Goal: Task Accomplishment & Management: Use online tool/utility

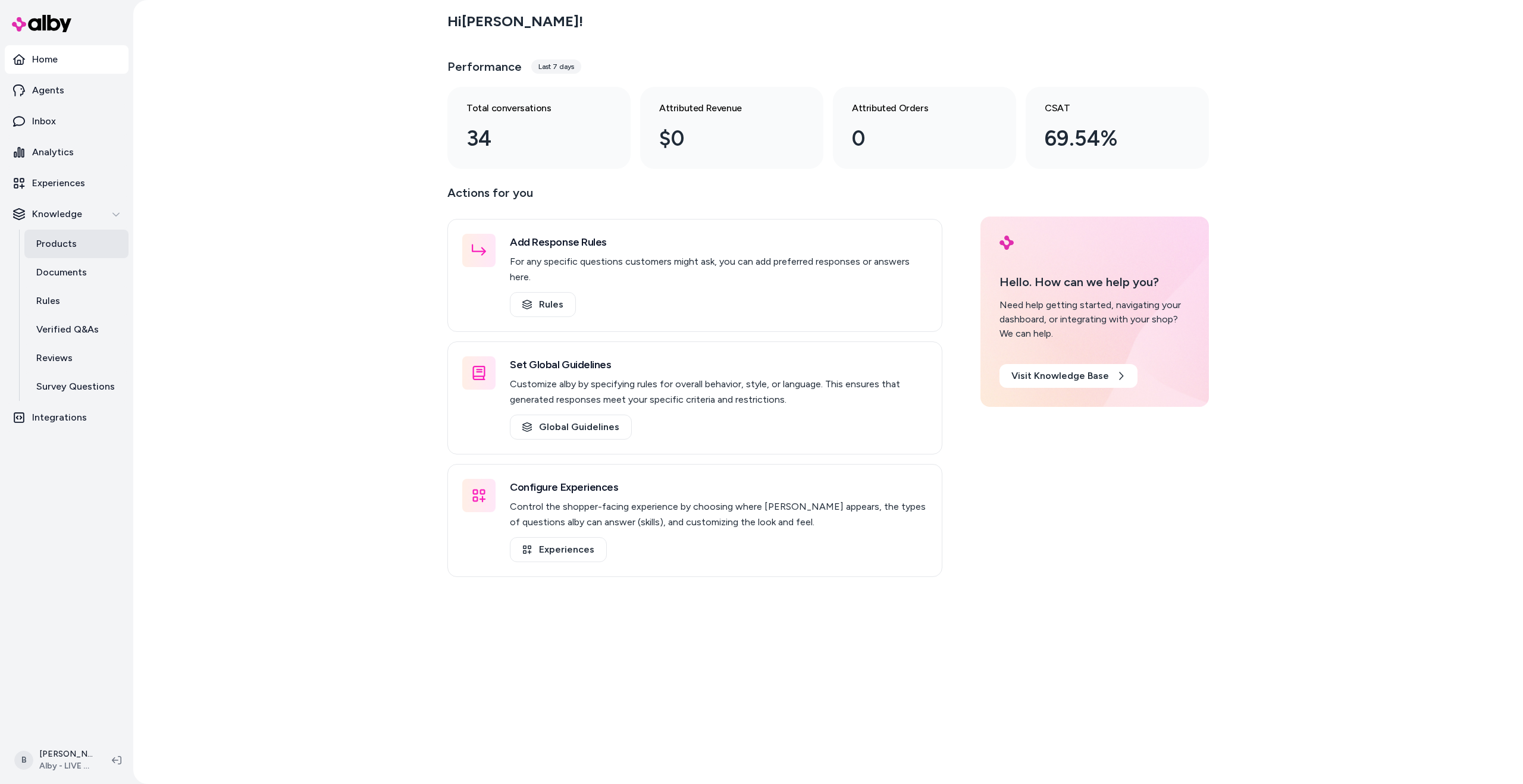
click at [61, 237] on p "Products" at bounding box center [56, 244] width 40 height 14
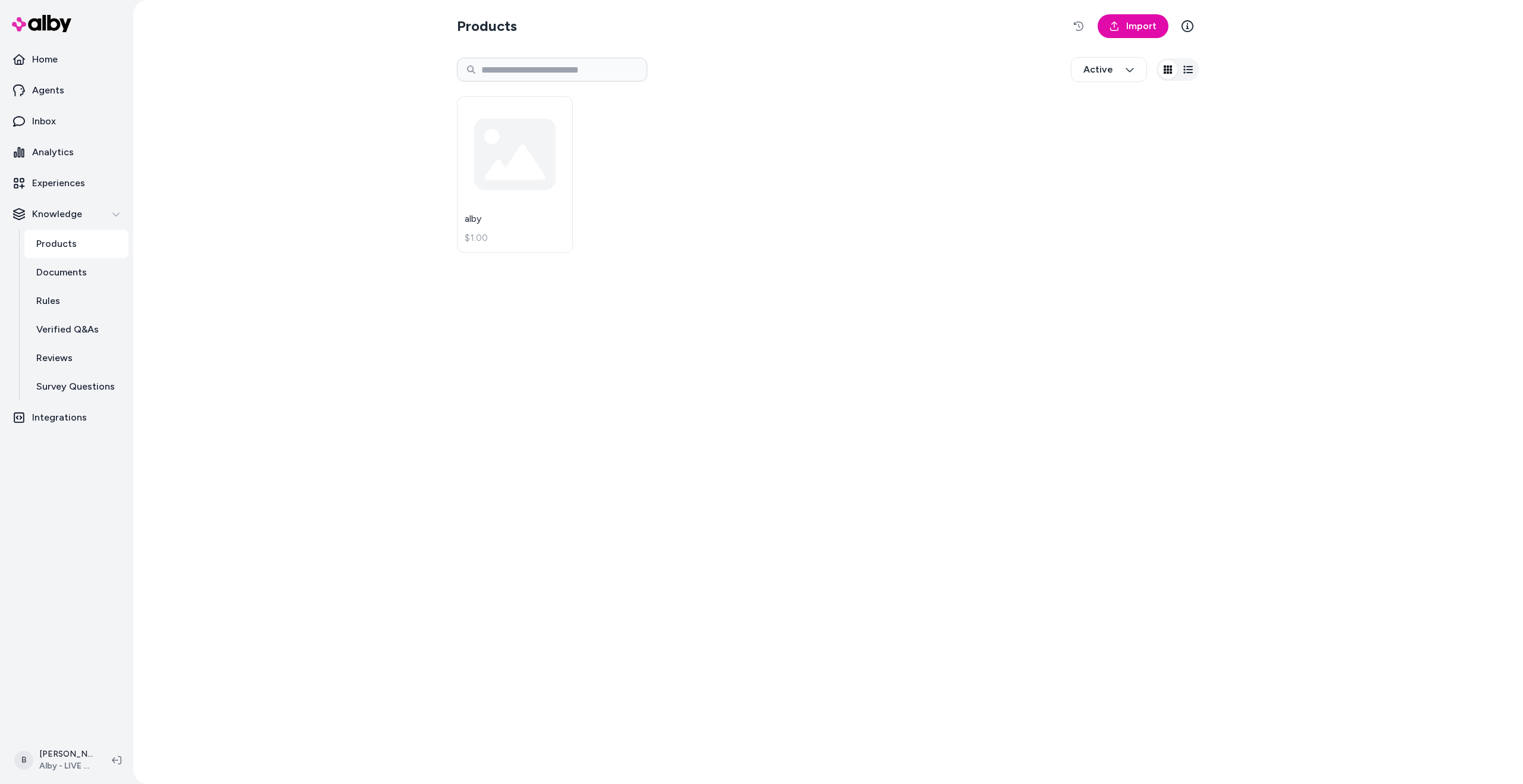
click at [298, 379] on div "Products Import Active alby $1.00" at bounding box center [828, 392] width 1390 height 784
click at [707, 302] on div "Products Import Active alby $1.00" at bounding box center [828, 392] width 762 height 784
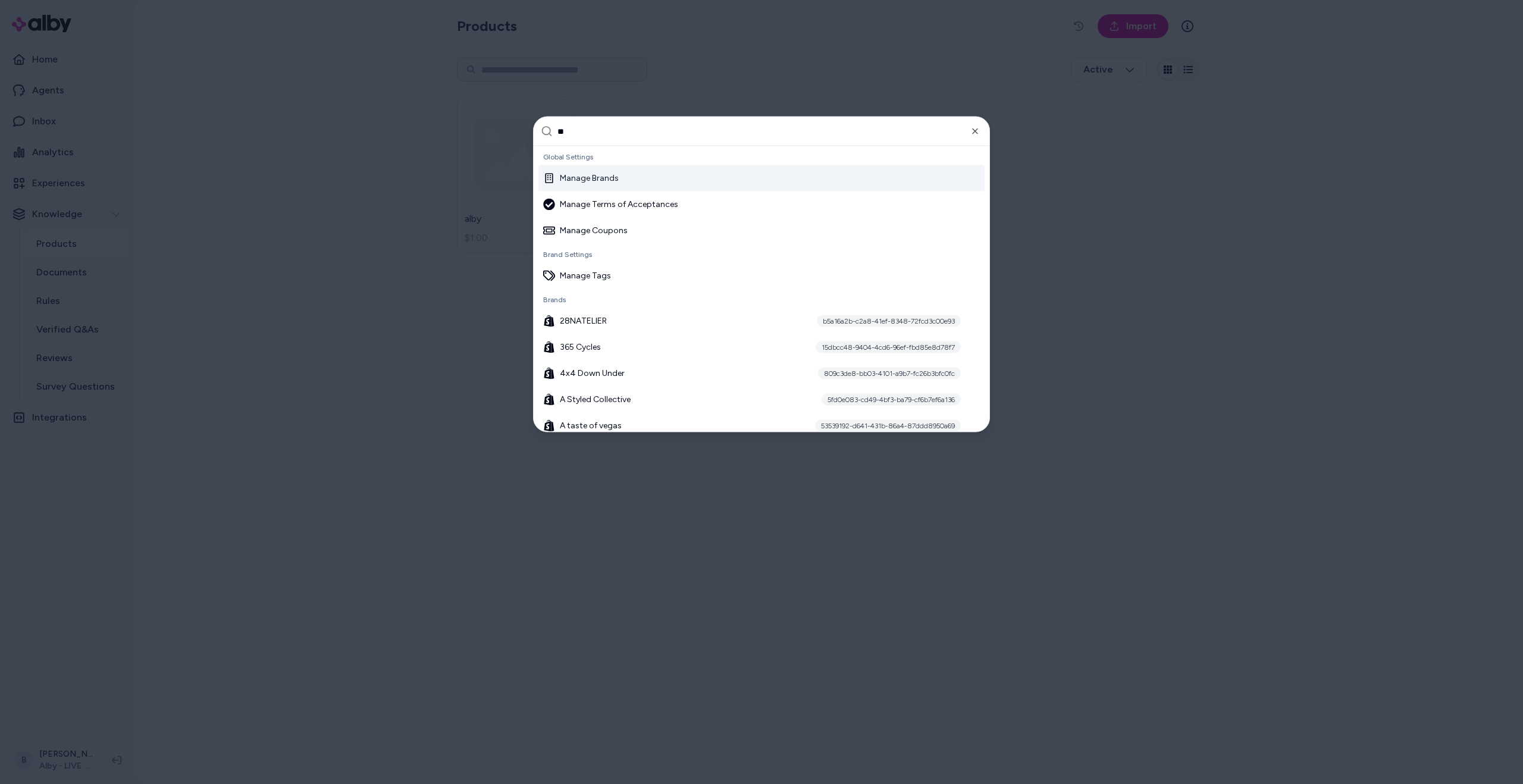
type input "***"
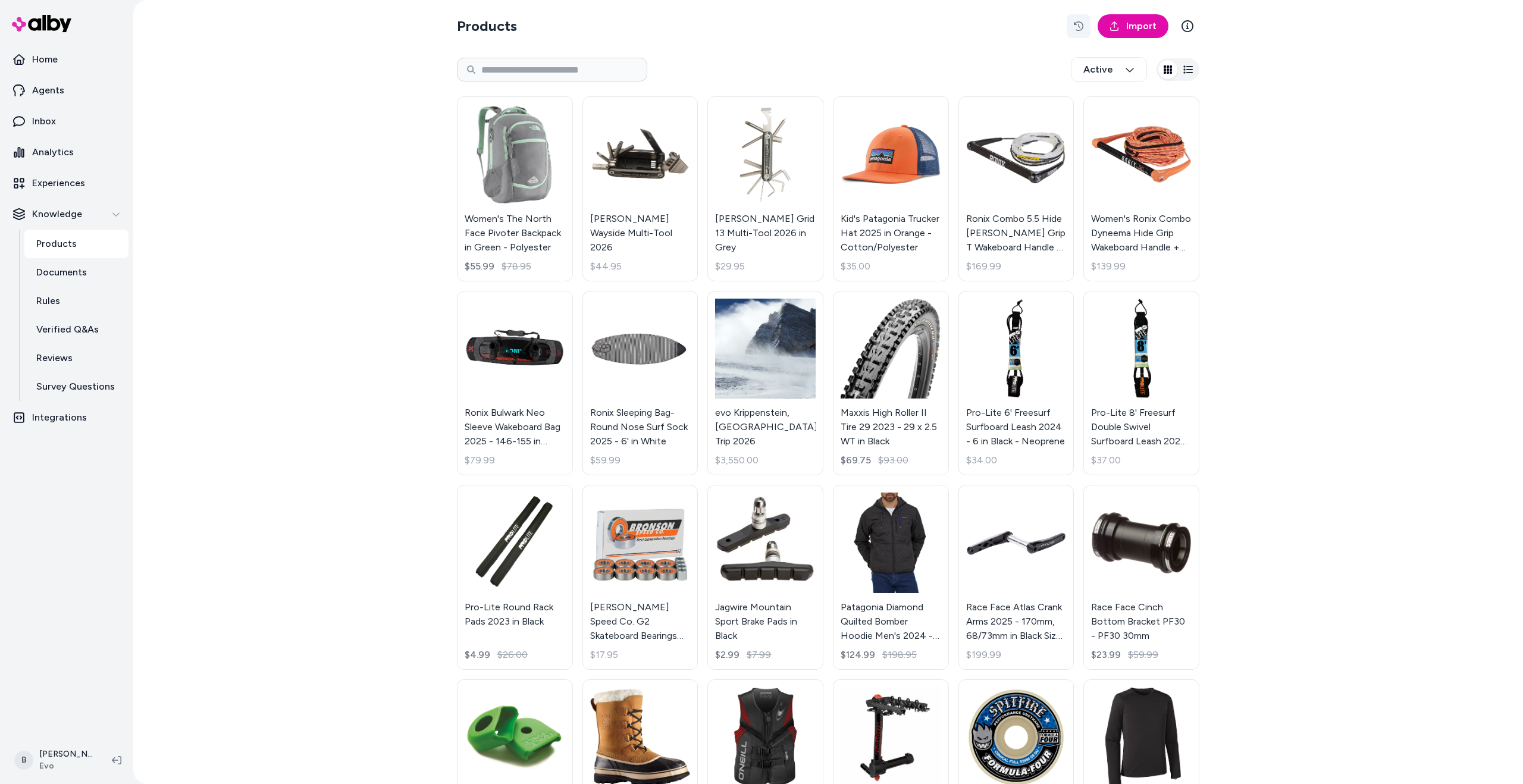
click at [1075, 24] on icon "button" at bounding box center [1079, 26] width 10 height 10
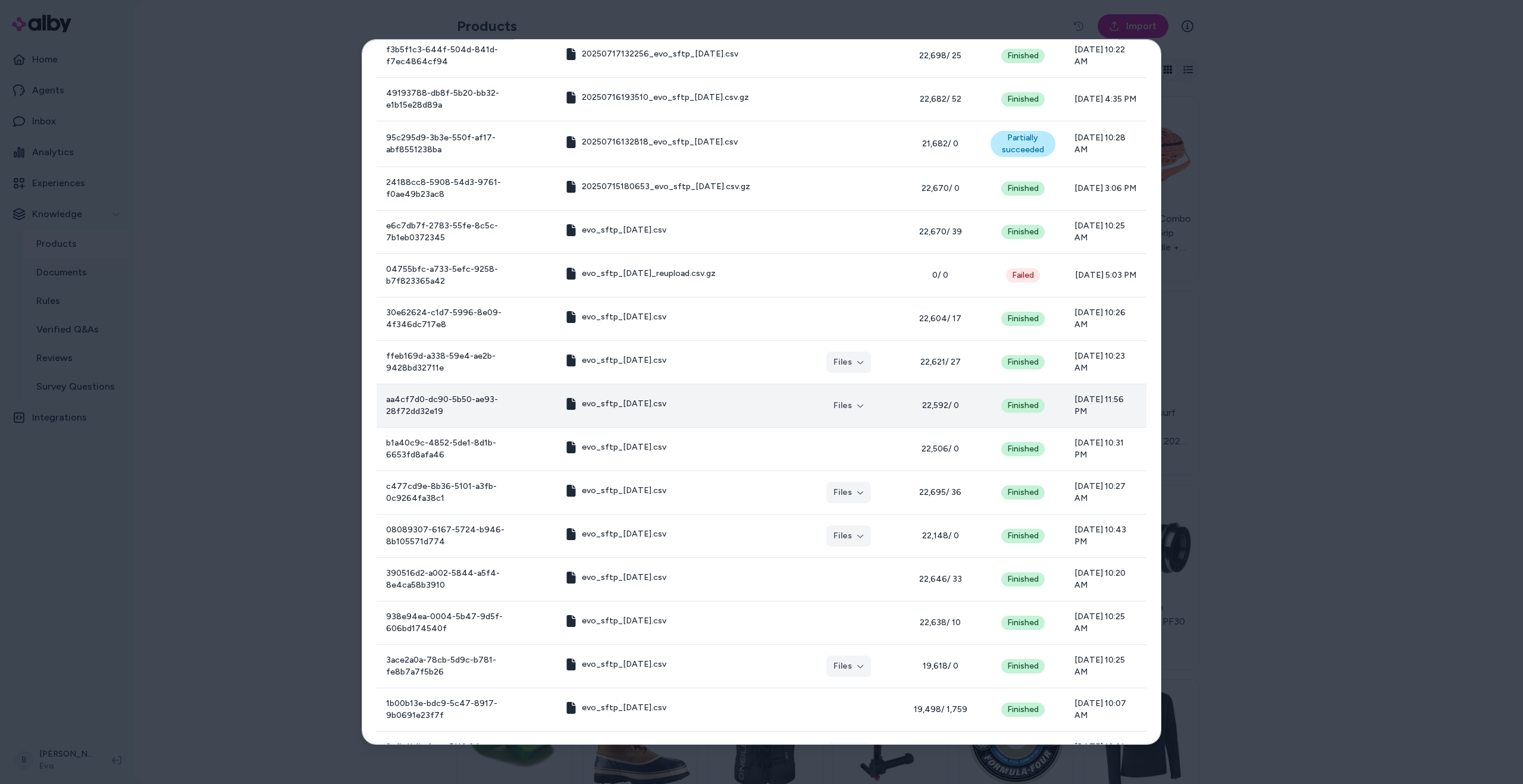
scroll to position [2649, 0]
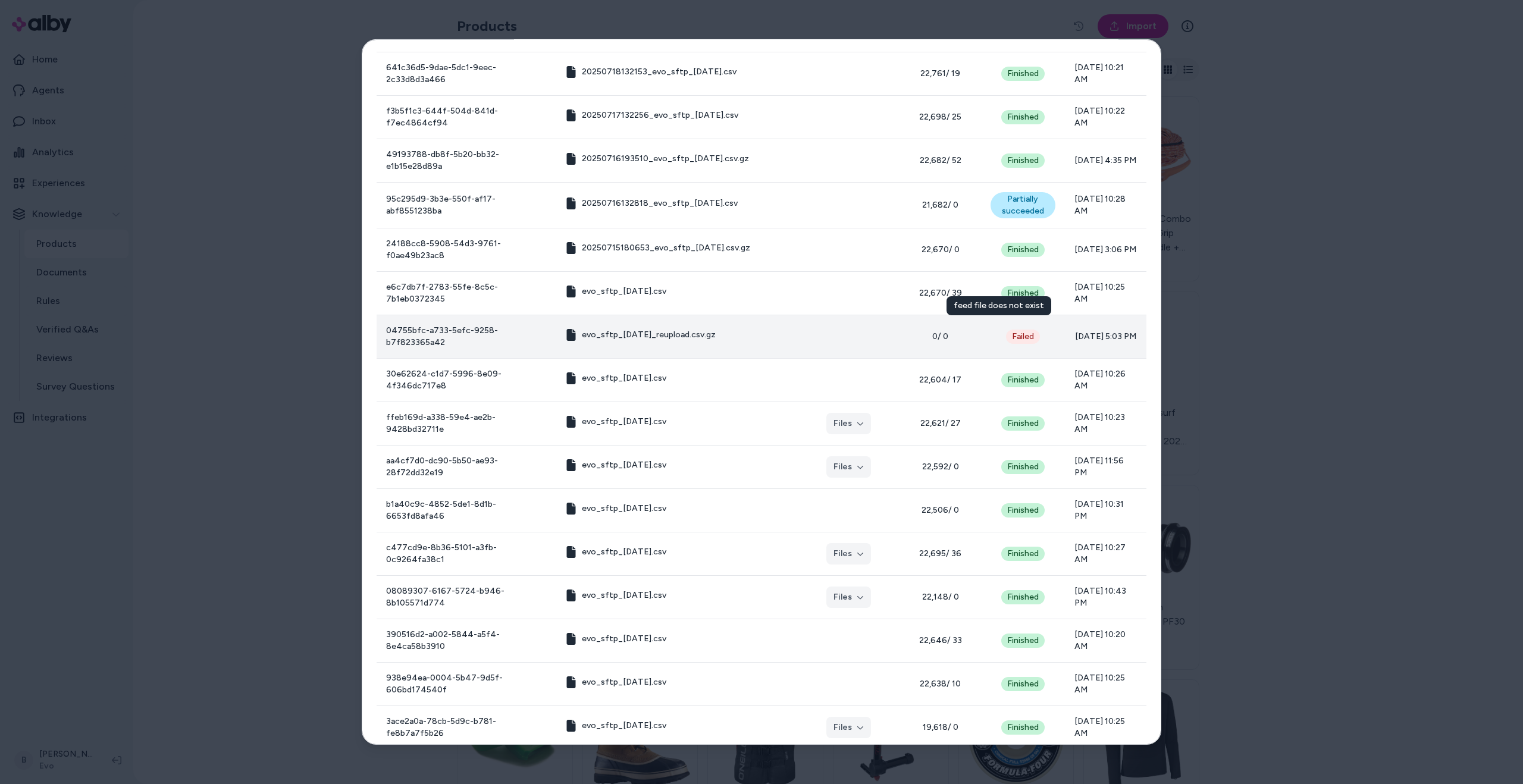
click at [1006, 330] on div "Failed" at bounding box center [1023, 337] width 34 height 14
click at [650, 329] on span "evo_sftp_[DATE]_reupload.csv.gz" at bounding box center [649, 335] width 134 height 12
click at [582, 329] on span "evo_sftp_[DATE]_reupload.csv.gz" at bounding box center [649, 335] width 134 height 12
click at [1093, 331] on span "[DATE] 5:03 PM" at bounding box center [1106, 337] width 63 height 12
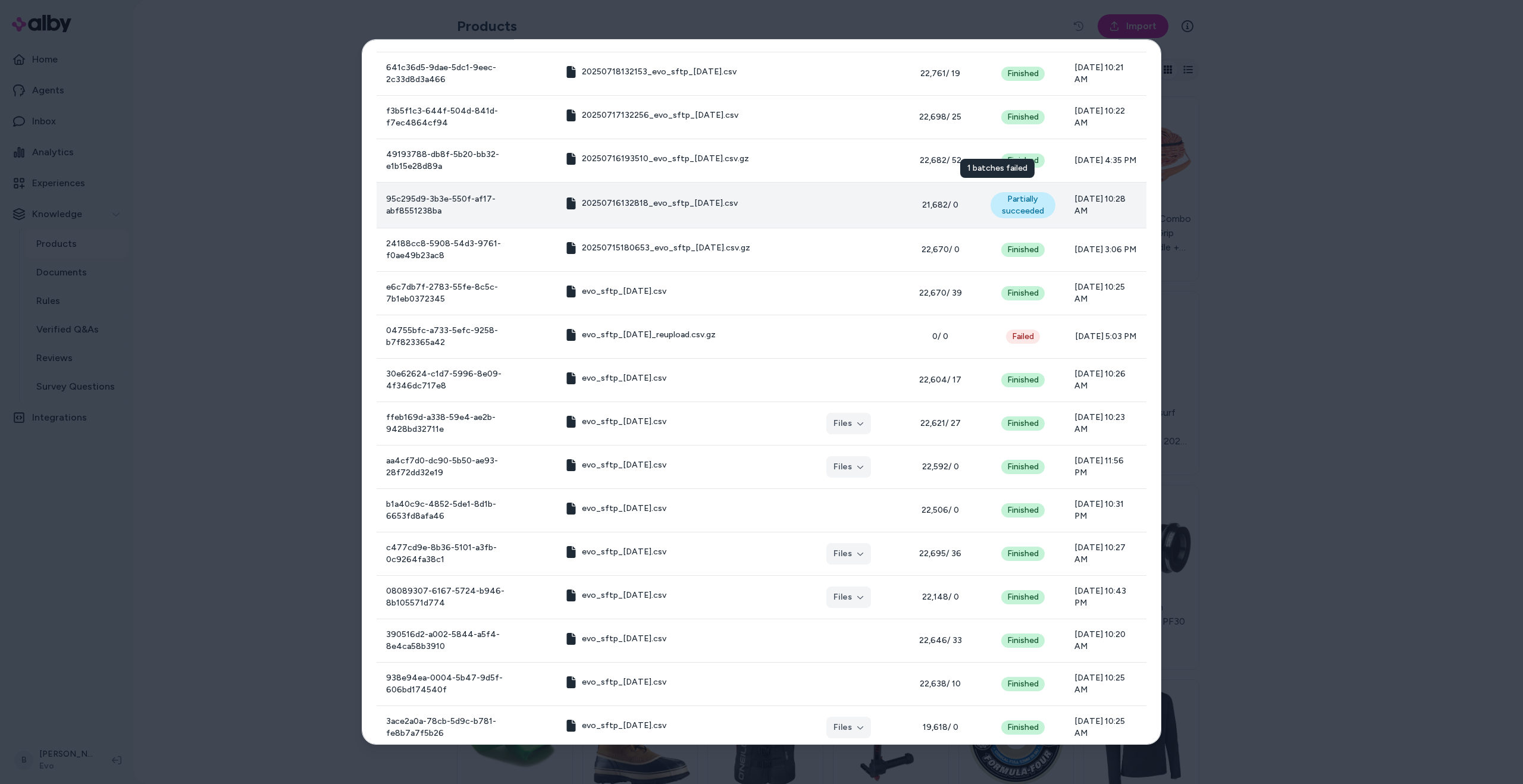
click at [990, 193] on div "Partially succeeded" at bounding box center [1022, 205] width 65 height 26
click at [669, 198] on span "20250716132818_evo_sftp_[DATE].csv" at bounding box center [660, 204] width 156 height 12
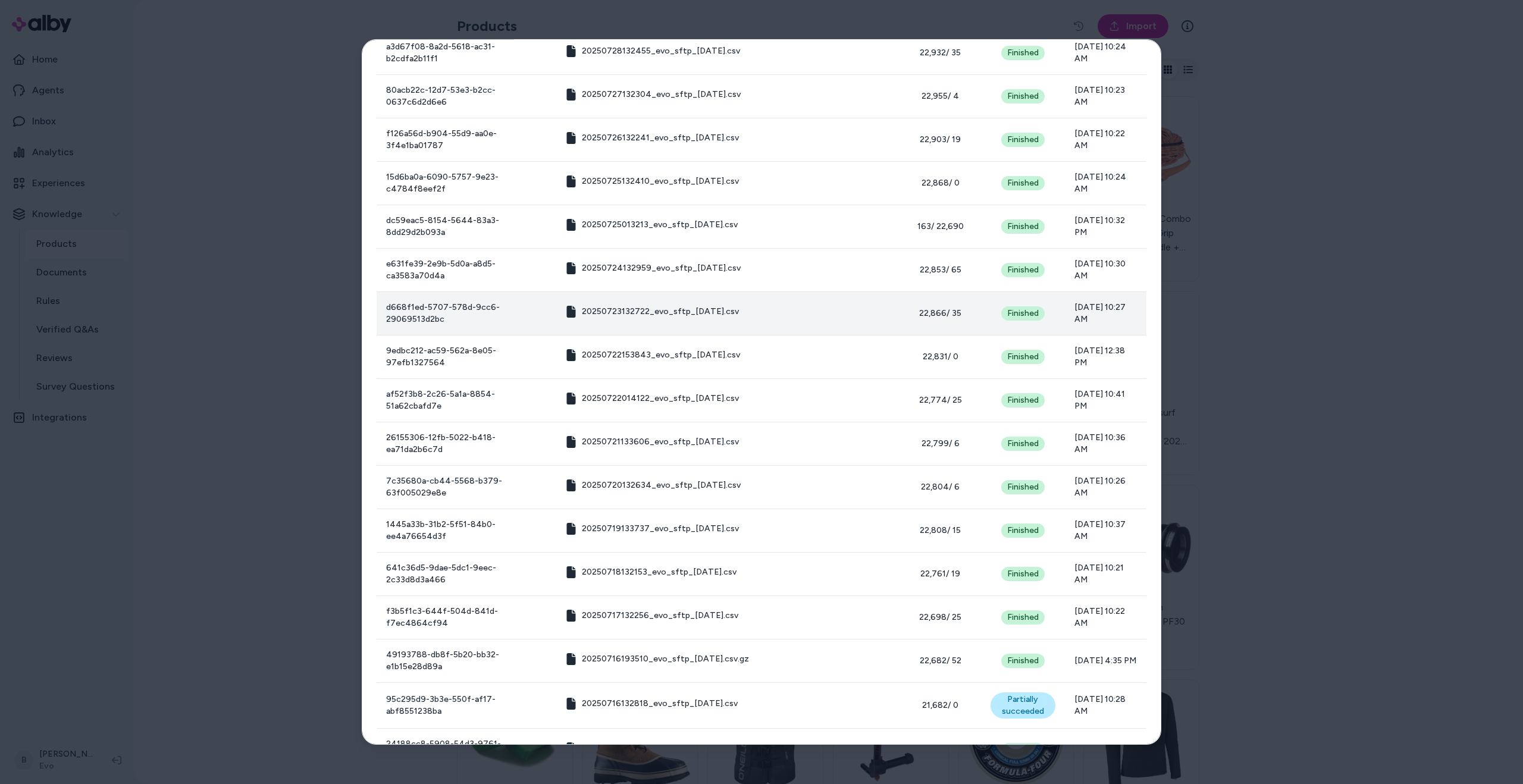
scroll to position [2381, 0]
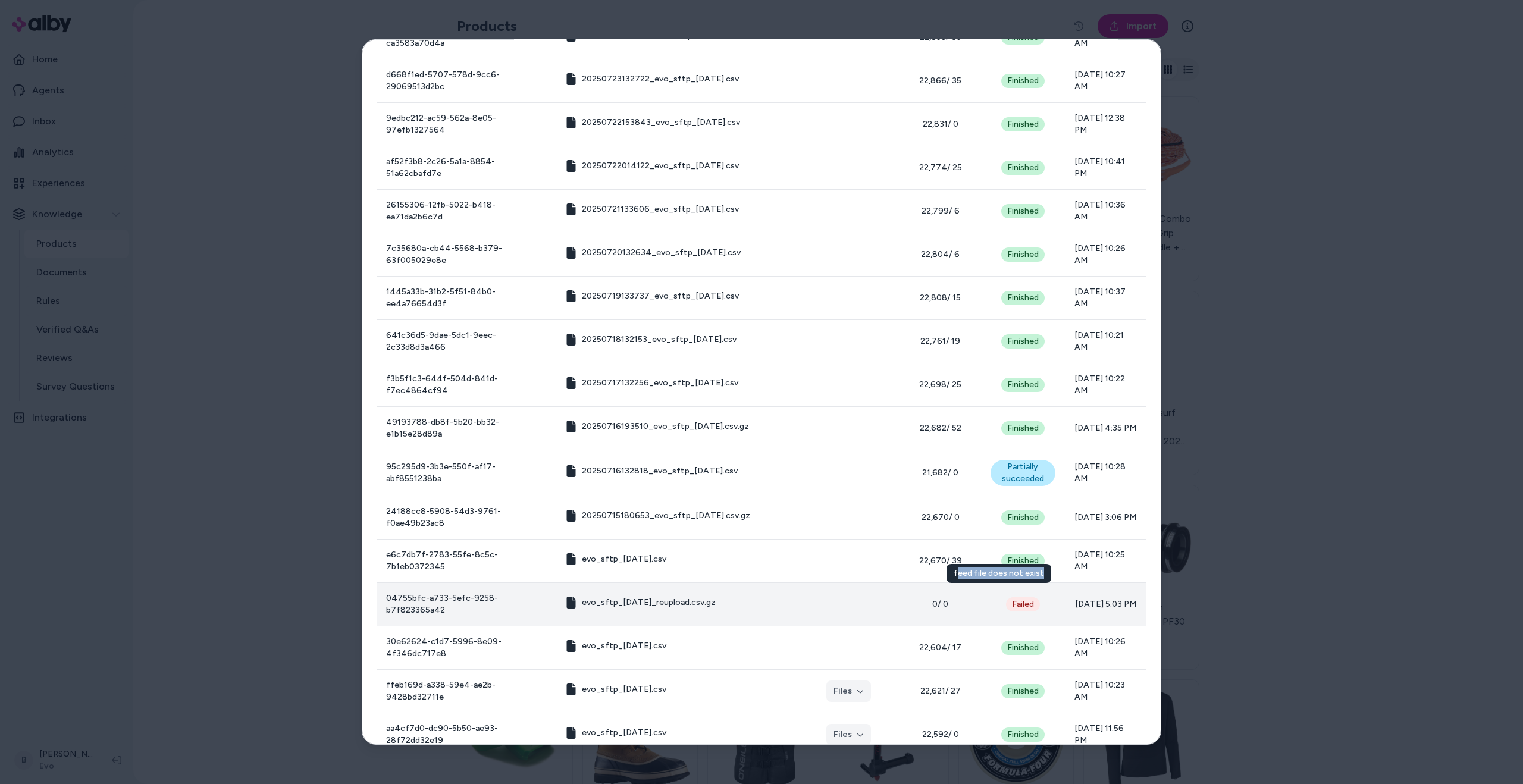
drag, startPoint x: 956, startPoint y: 574, endPoint x: 1043, endPoint y: 577, distance: 87.1
click at [1043, 577] on div "feed file does not exist feed file does not exist" at bounding box center [999, 573] width 105 height 19
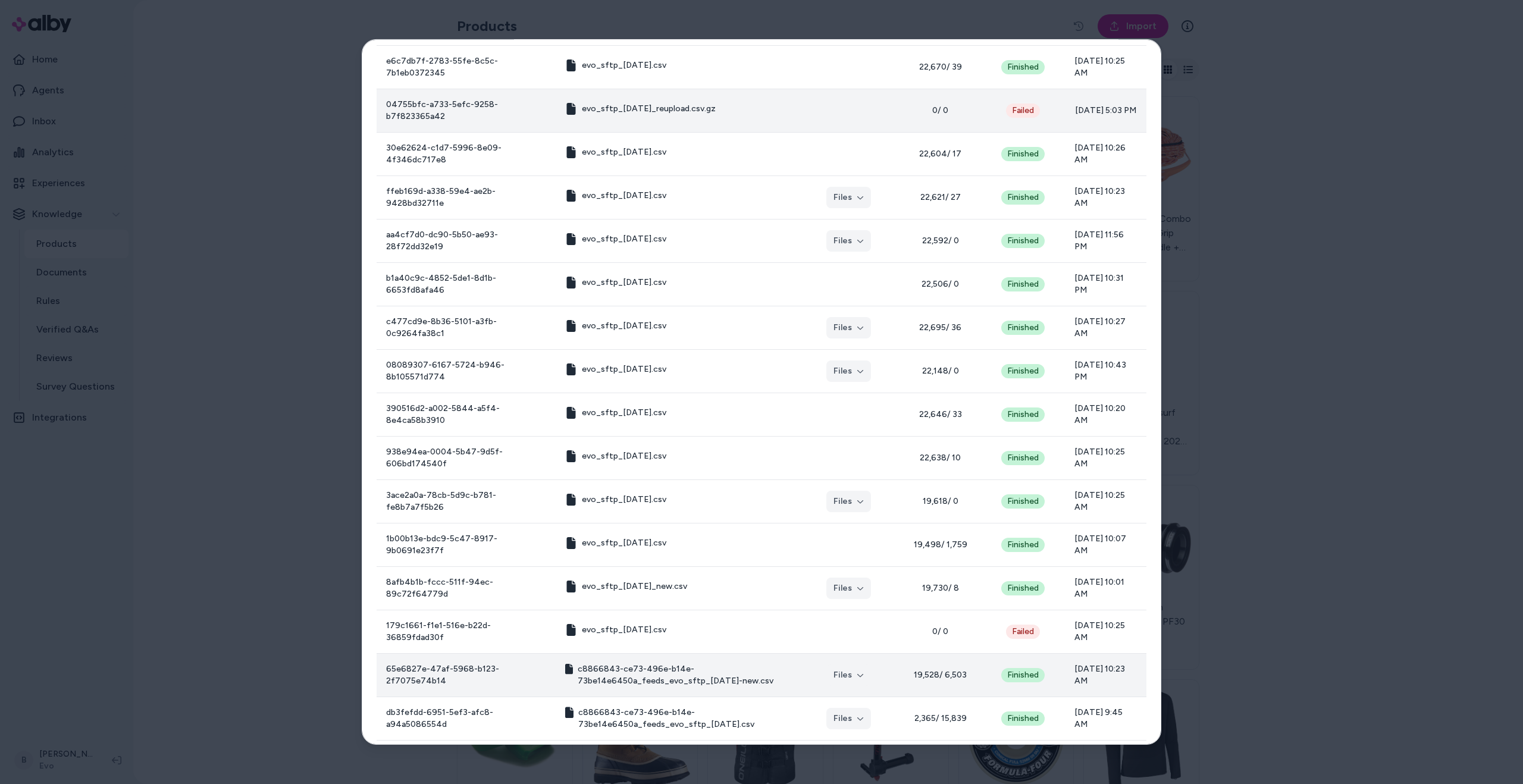
scroll to position [2922, 0]
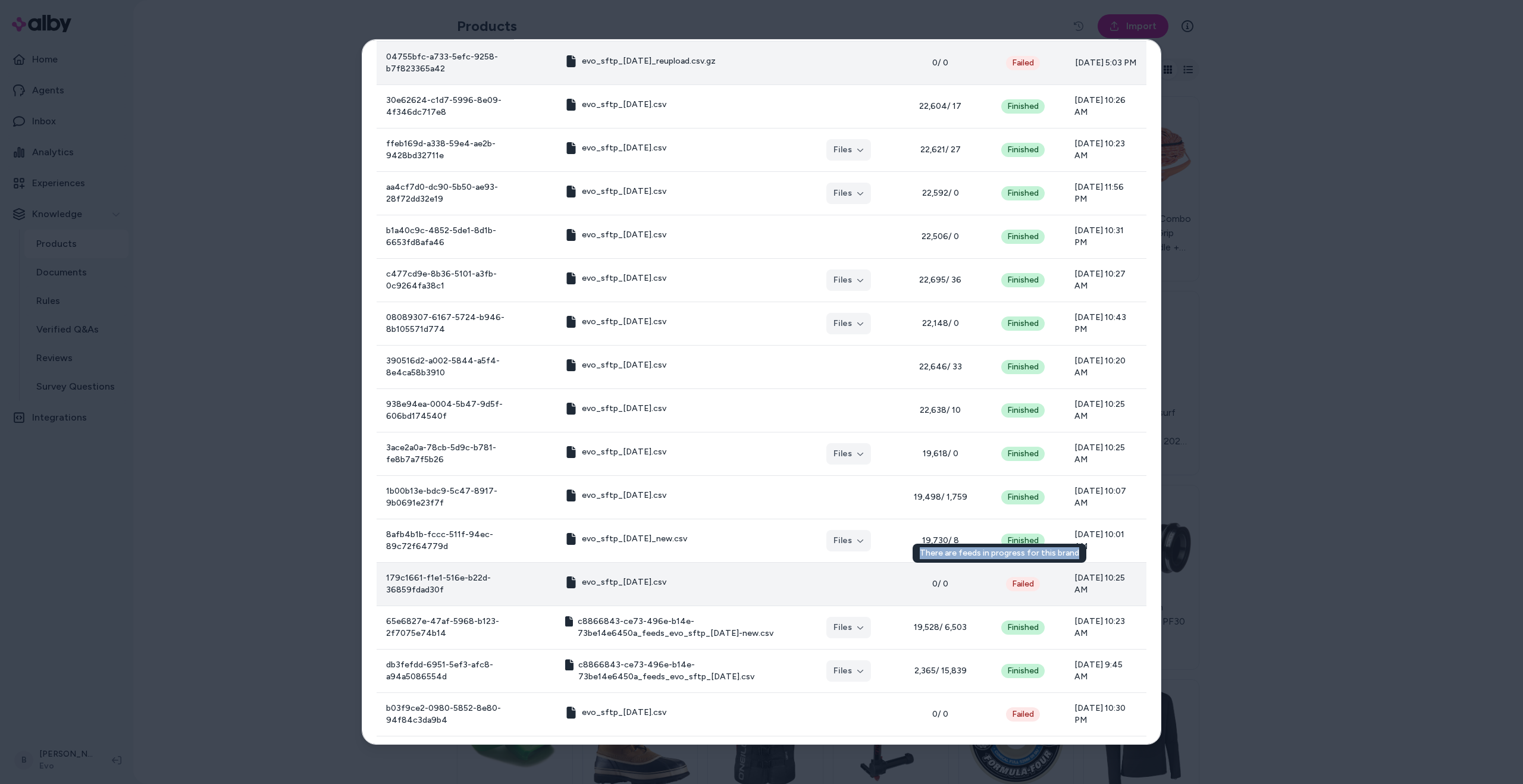
drag, startPoint x: 921, startPoint y: 552, endPoint x: 1078, endPoint y: 554, distance: 157.0
click at [1078, 554] on div "There are feeds in progress for this brand There are feeds in progress for this…" at bounding box center [999, 553] width 173 height 19
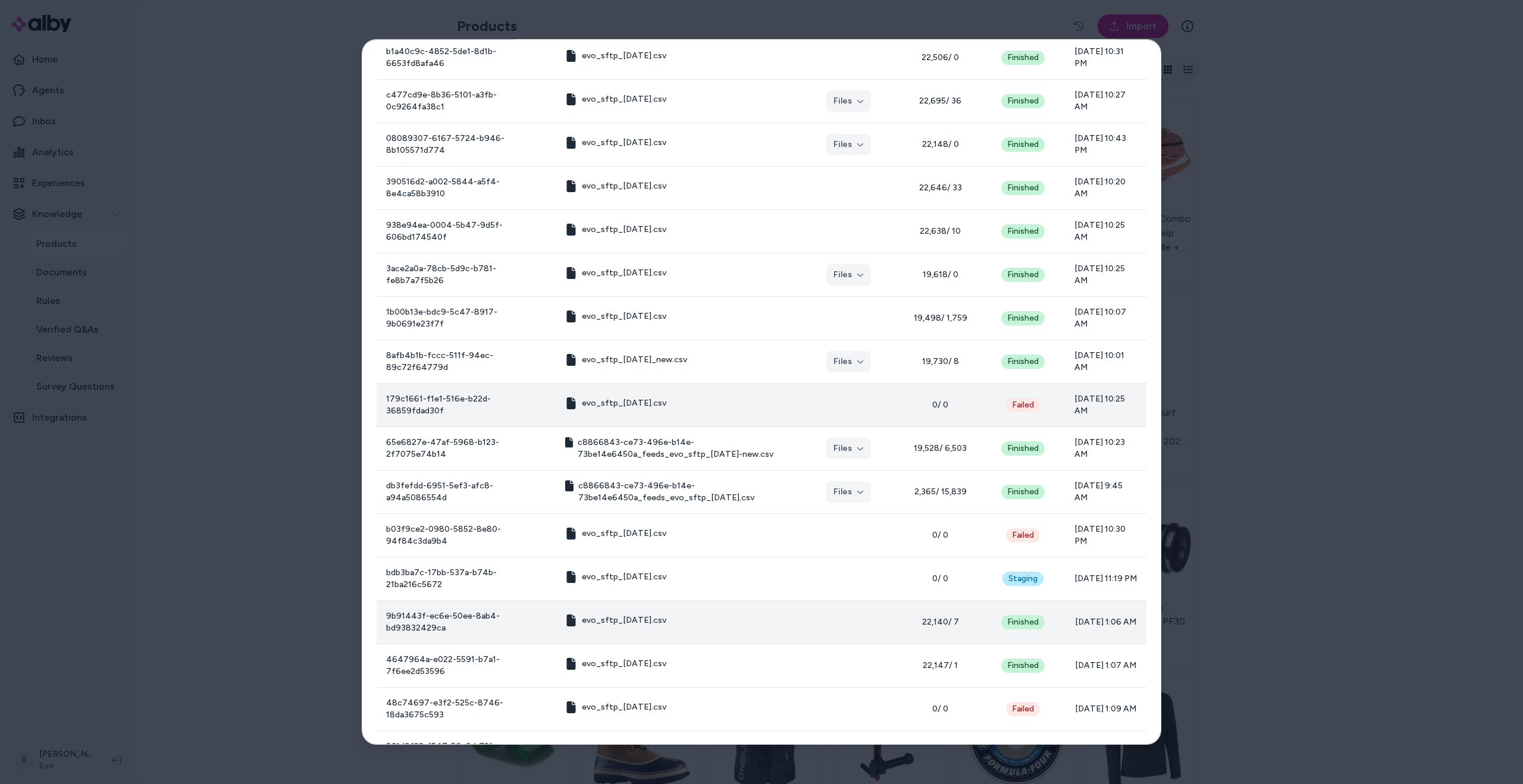
scroll to position [3109, 0]
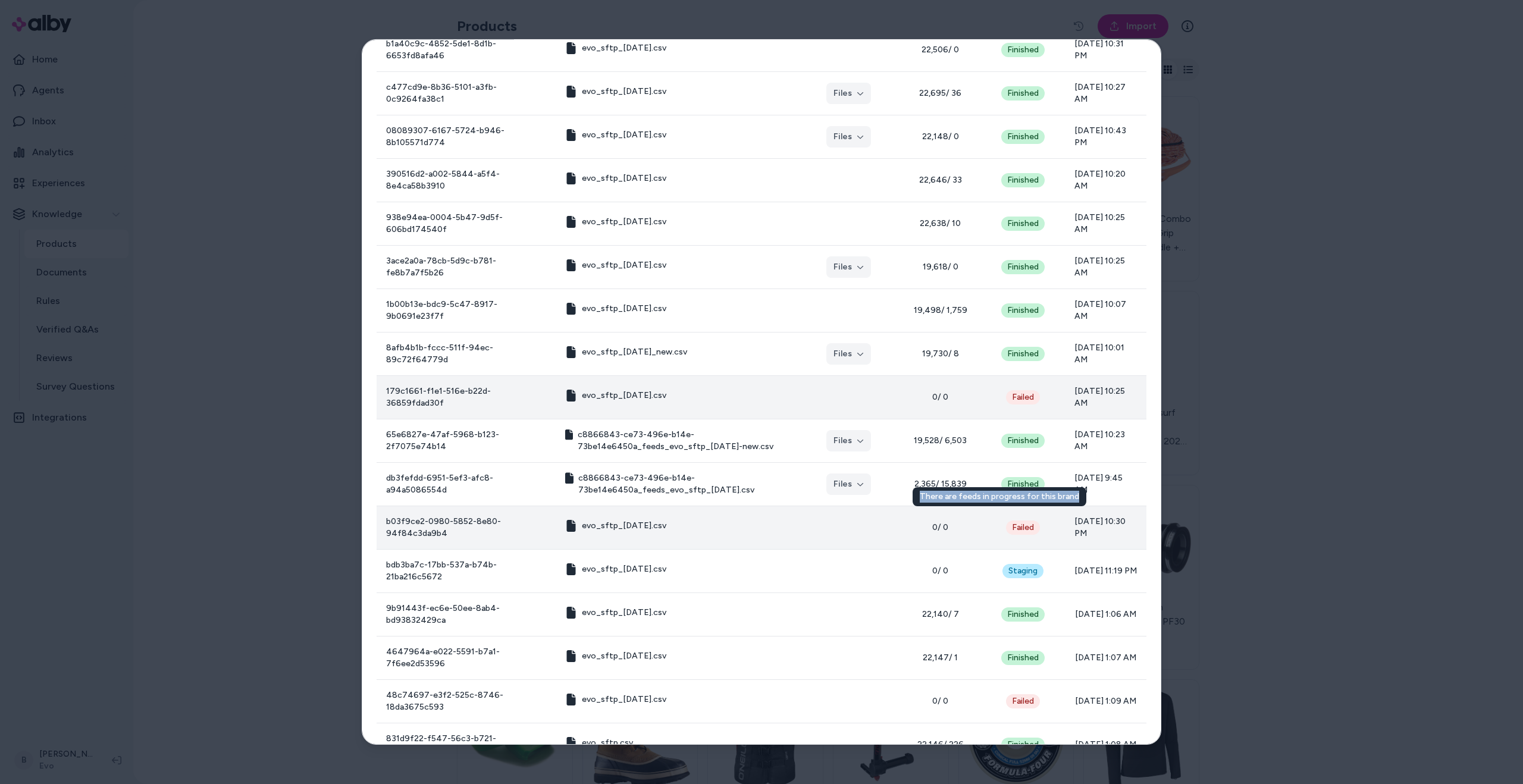
drag, startPoint x: 919, startPoint y: 494, endPoint x: 1076, endPoint y: 500, distance: 157.1
click at [1076, 500] on div "There are feeds in progress for this brand There are feeds in progress for this…" at bounding box center [999, 497] width 173 height 19
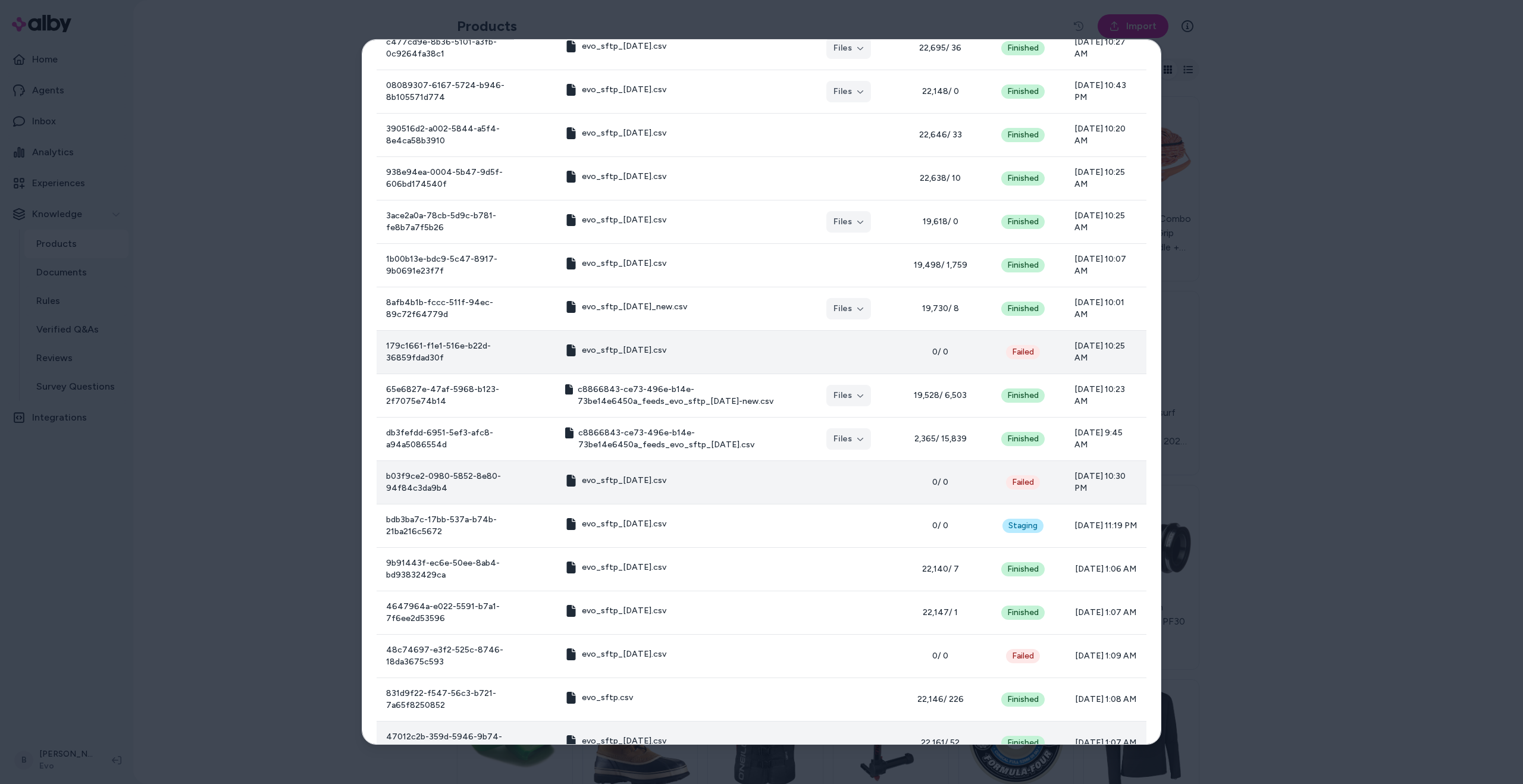
scroll to position [3325, 0]
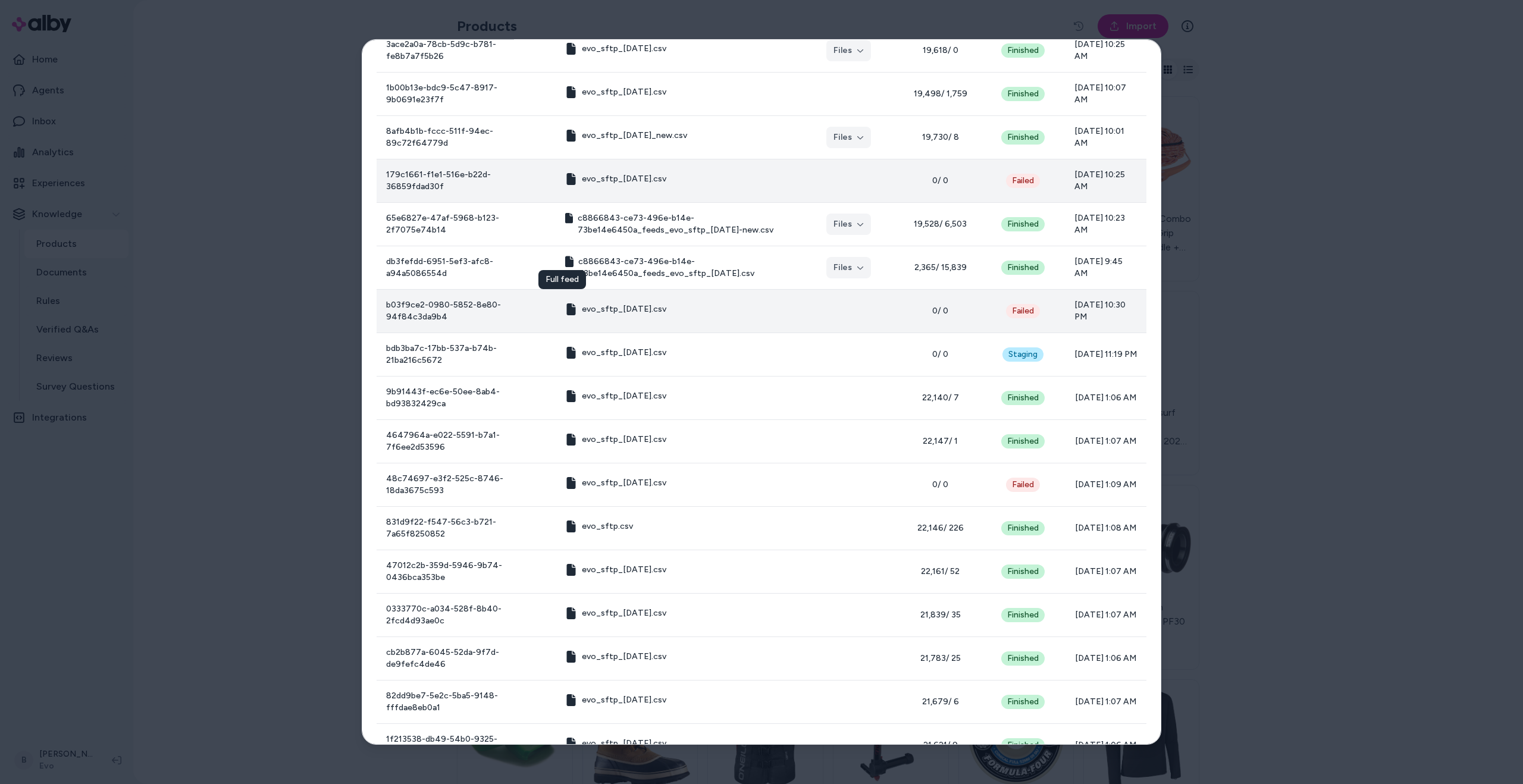
click at [567, 303] on icon at bounding box center [571, 309] width 9 height 12
click at [655, 297] on td "evo_sftp_[DATE].csv" at bounding box center [677, 311] width 242 height 44
click at [422, 300] on td "b03f9ce2-0980-5852-8e80-94f84c3da9b4" at bounding box center [466, 311] width 179 height 44
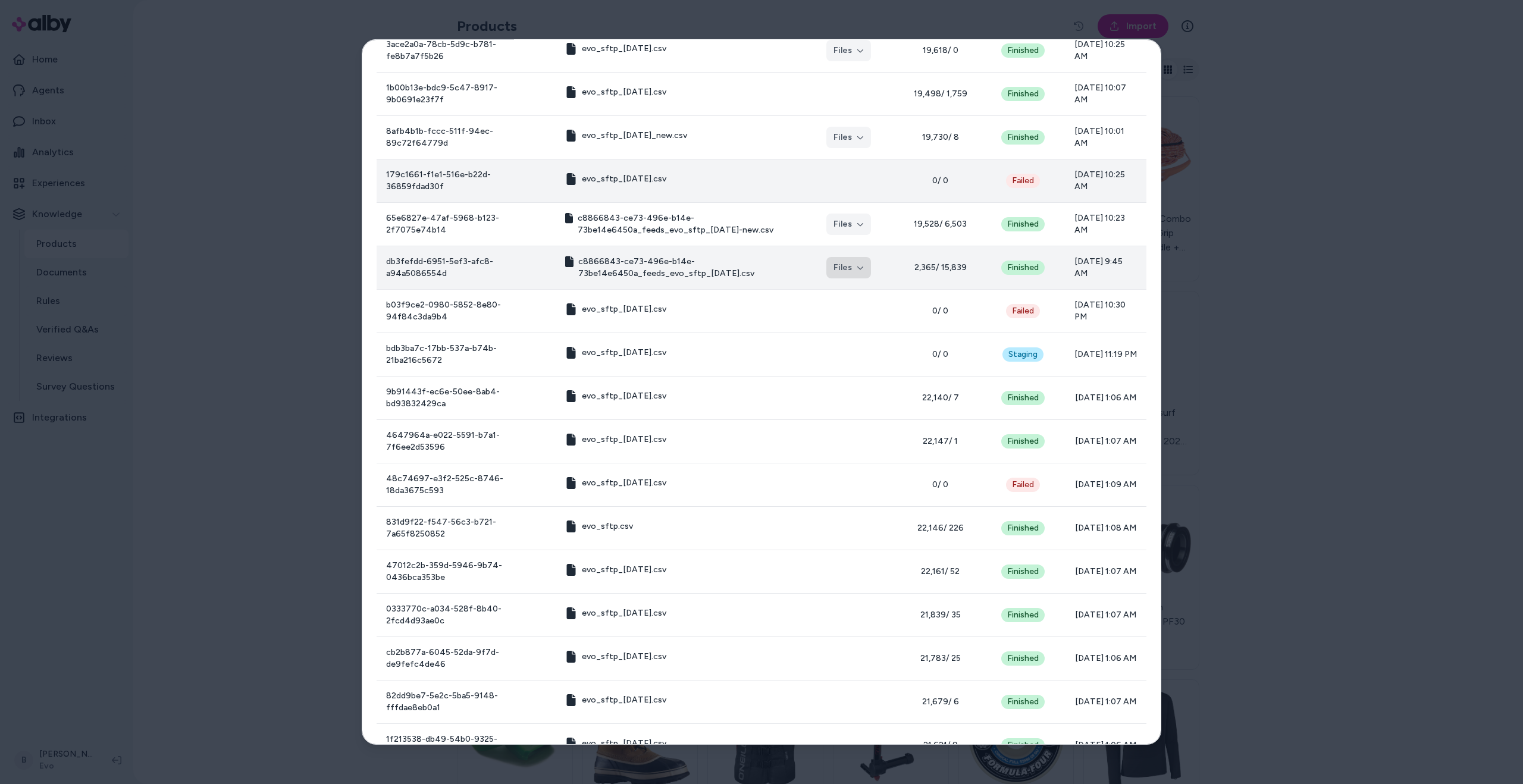
click at [857, 264] on icon "button" at bounding box center [860, 268] width 7 height 7
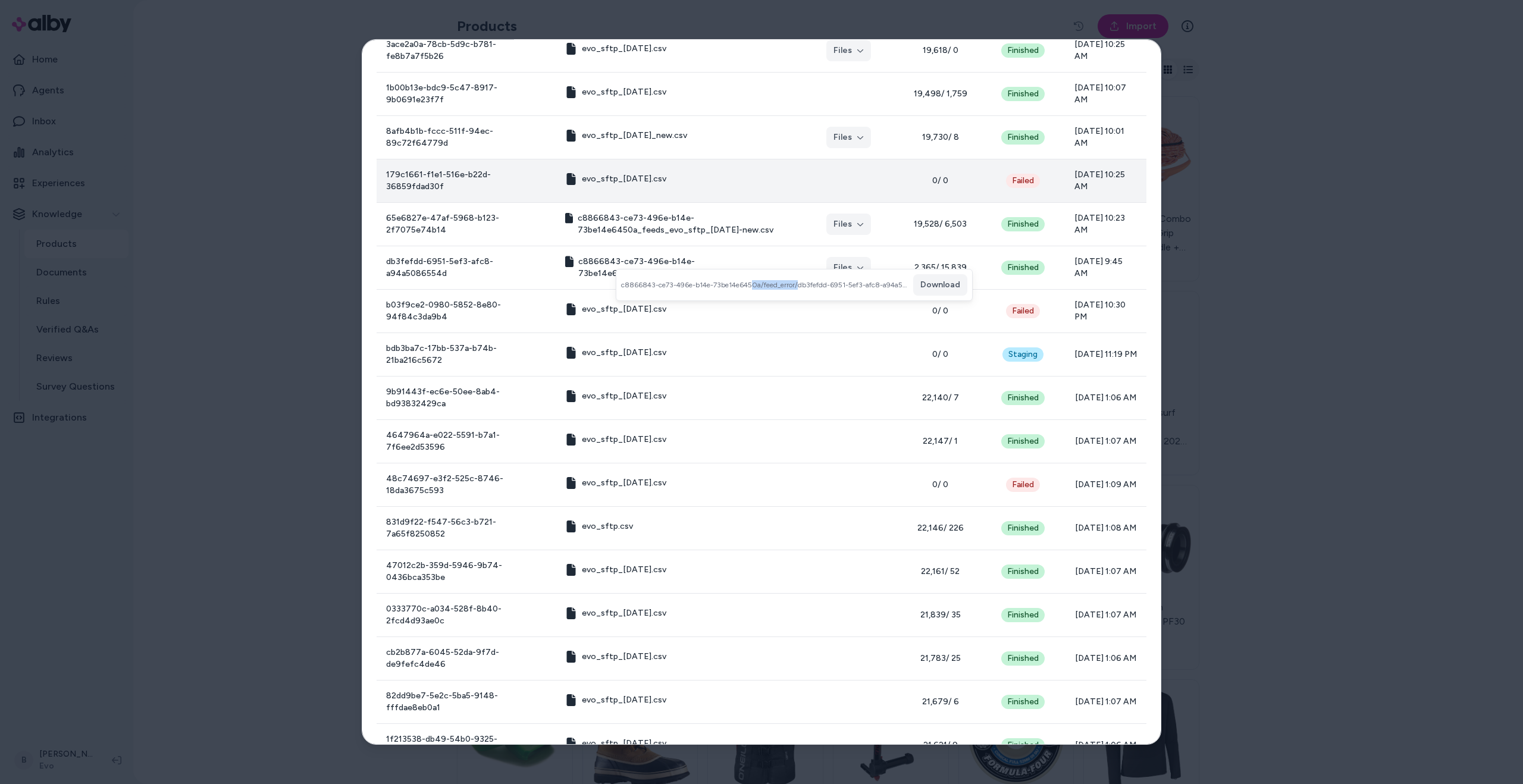
drag, startPoint x: 754, startPoint y: 287, endPoint x: 794, endPoint y: 285, distance: 40.0
click at [802, 286] on span "c8866843-ce73-496e-b14e-73be14e6450a/feed_error/db3fefdd-6951-5ef3-afc8-a94a508…" at bounding box center [764, 285] width 287 height 10
click at [768, 284] on span "c8866843-ce73-496e-b14e-73be14e6450a/feed_error/db3fefdd-6951-5ef3-afc8-a94a508…" at bounding box center [764, 285] width 287 height 10
click at [933, 285] on button "Download" at bounding box center [940, 284] width 54 height 21
click at [1232, 186] on div at bounding box center [761, 392] width 1523 height 784
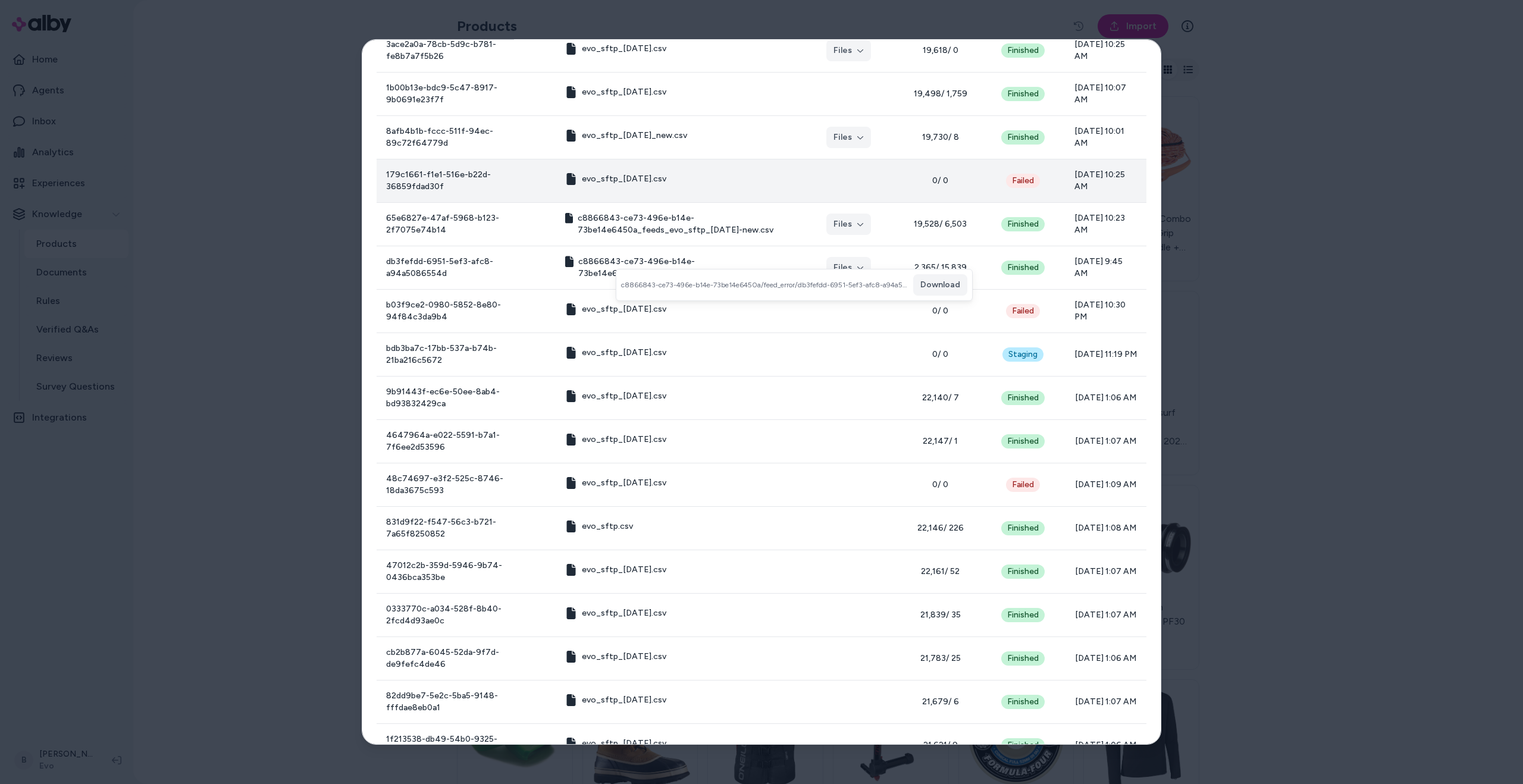
scroll to position [0, 0]
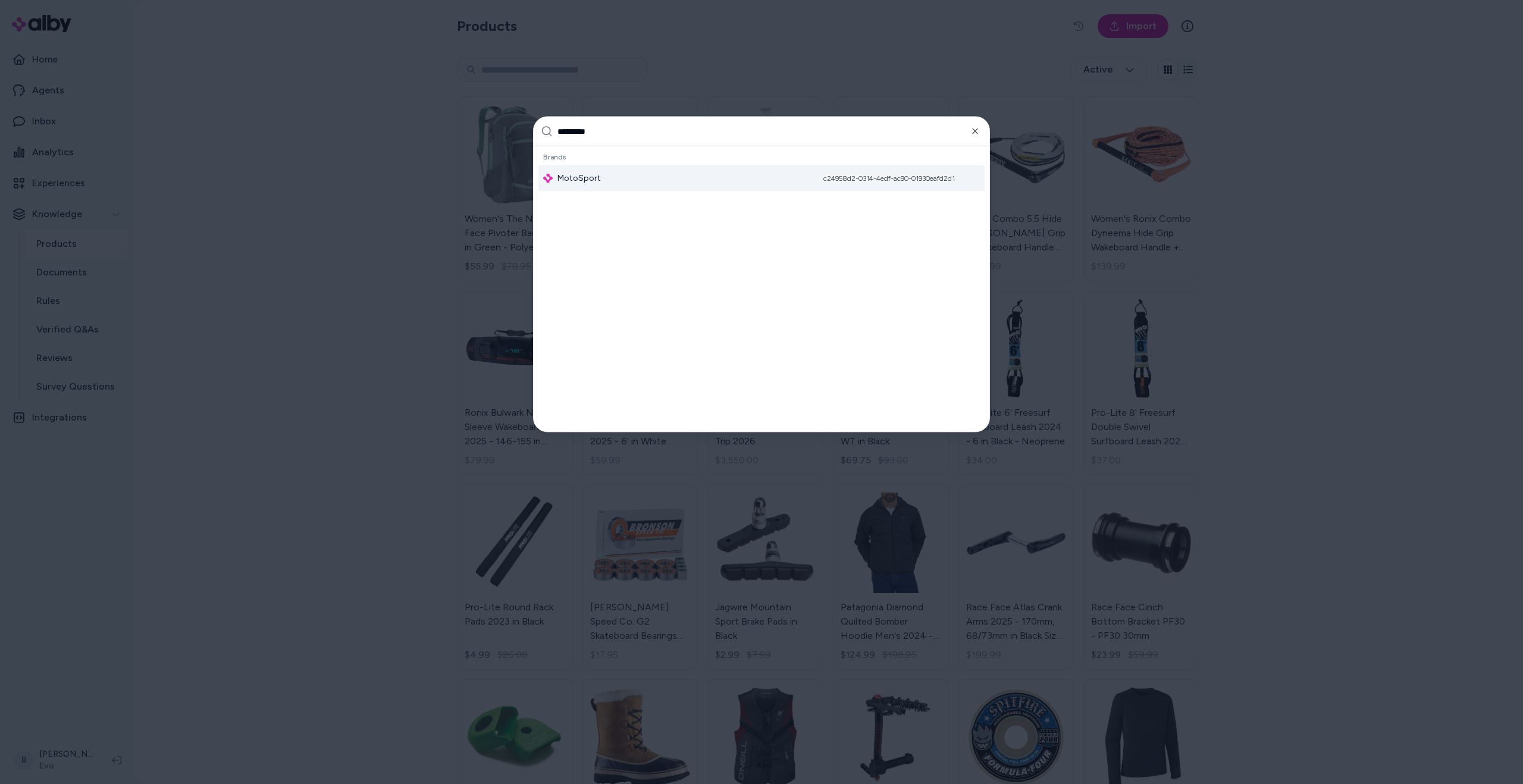
type input "*********"
click at [624, 170] on div "MotoSport c24958d2-0314-4edf-ac90-01930eafd2d1" at bounding box center [761, 178] width 446 height 26
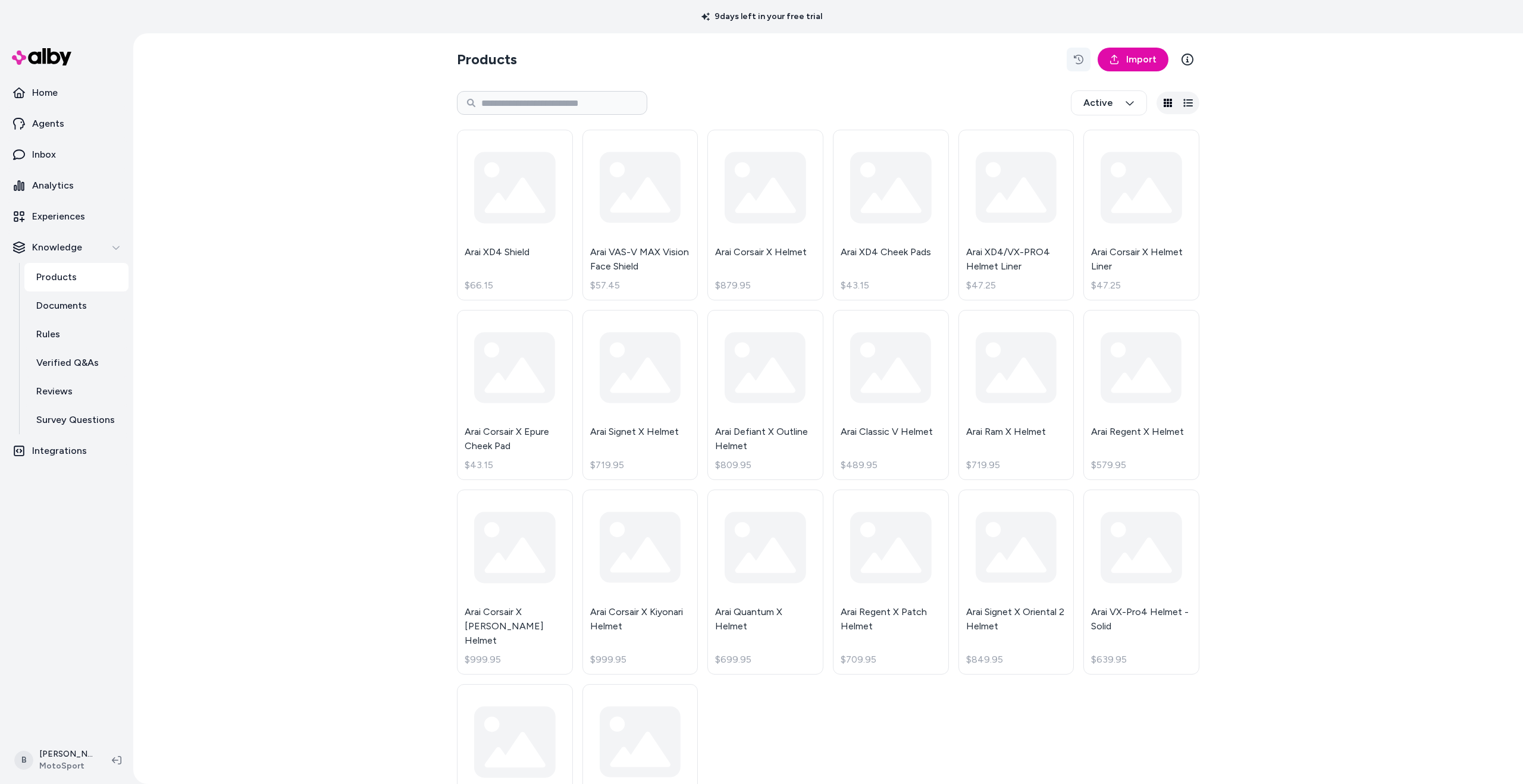
click at [1075, 56] on icon "button" at bounding box center [1079, 60] width 10 height 10
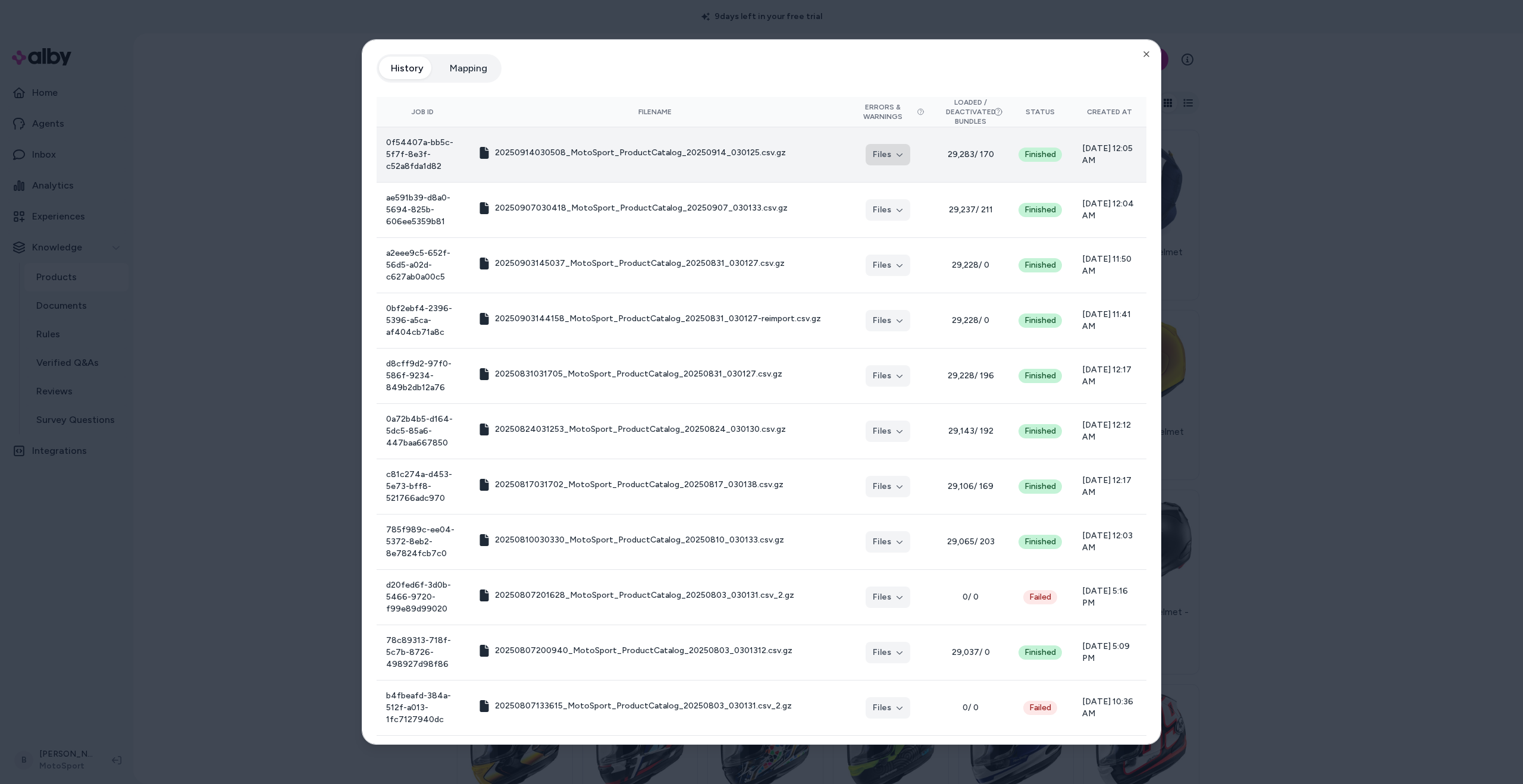
click at [896, 154] on icon "button" at bounding box center [899, 154] width 7 height 7
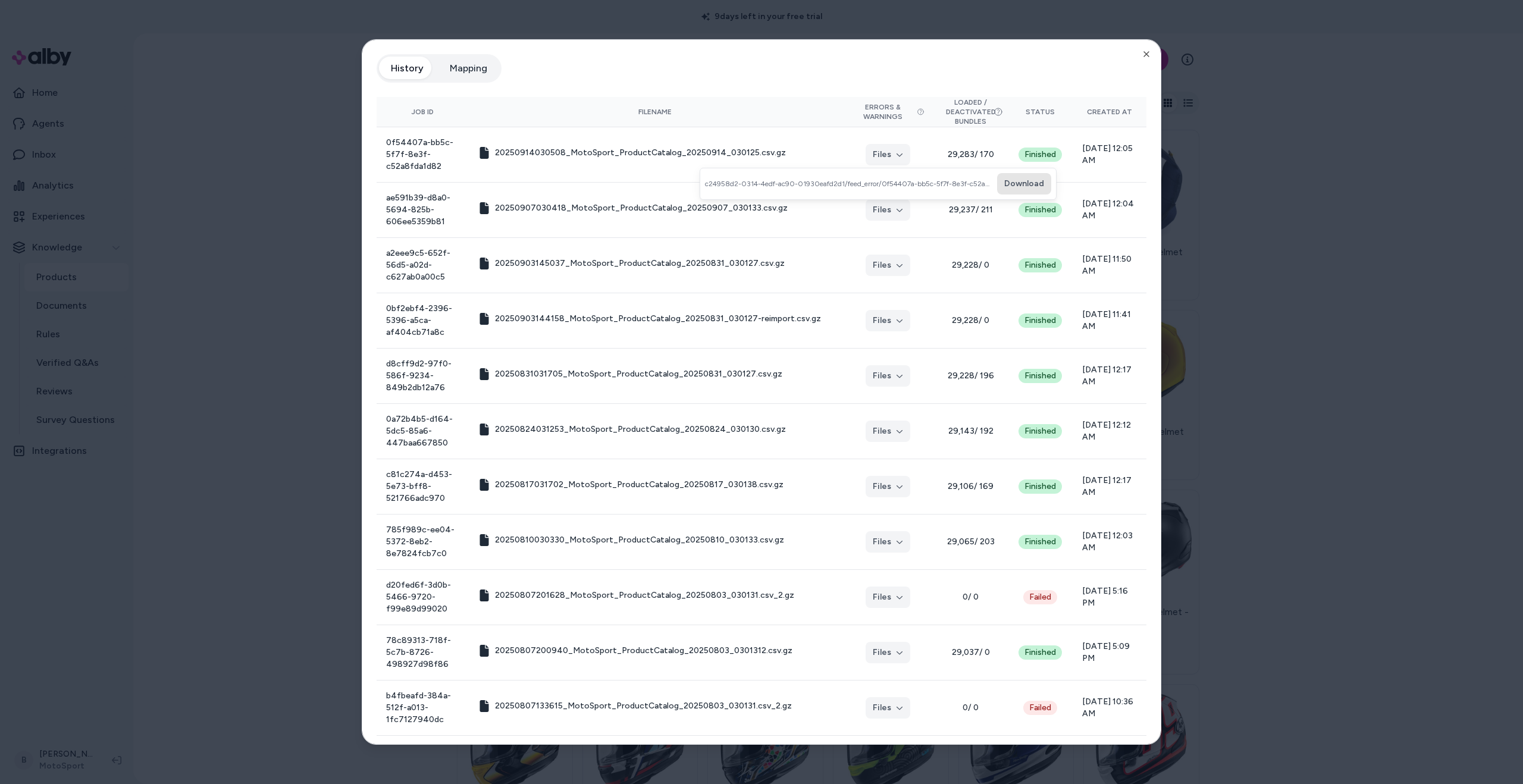
click at [1025, 183] on button "Download" at bounding box center [1024, 183] width 54 height 21
click at [1226, 68] on div at bounding box center [761, 392] width 1523 height 784
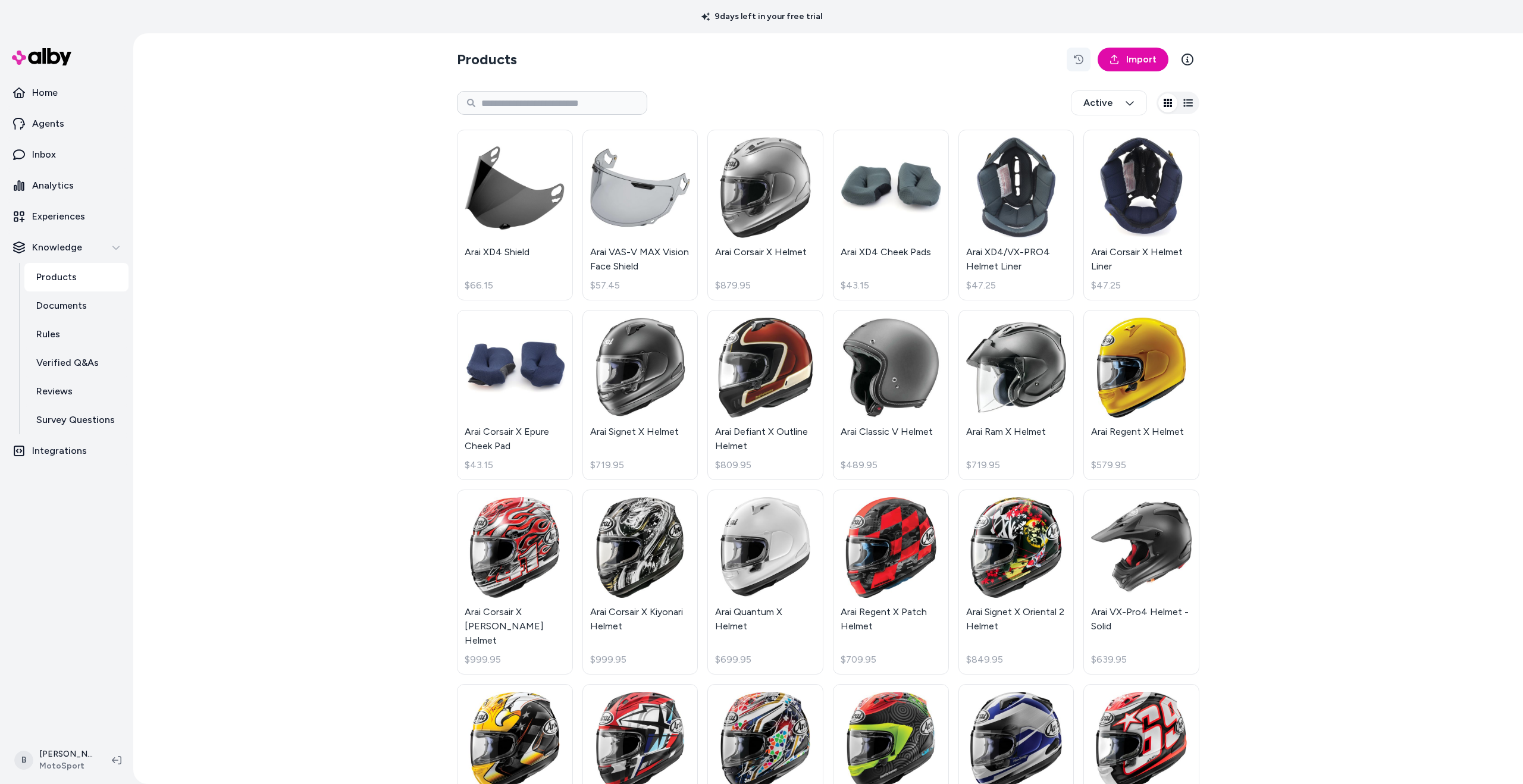
click at [1074, 58] on icon "button" at bounding box center [1079, 60] width 10 height 10
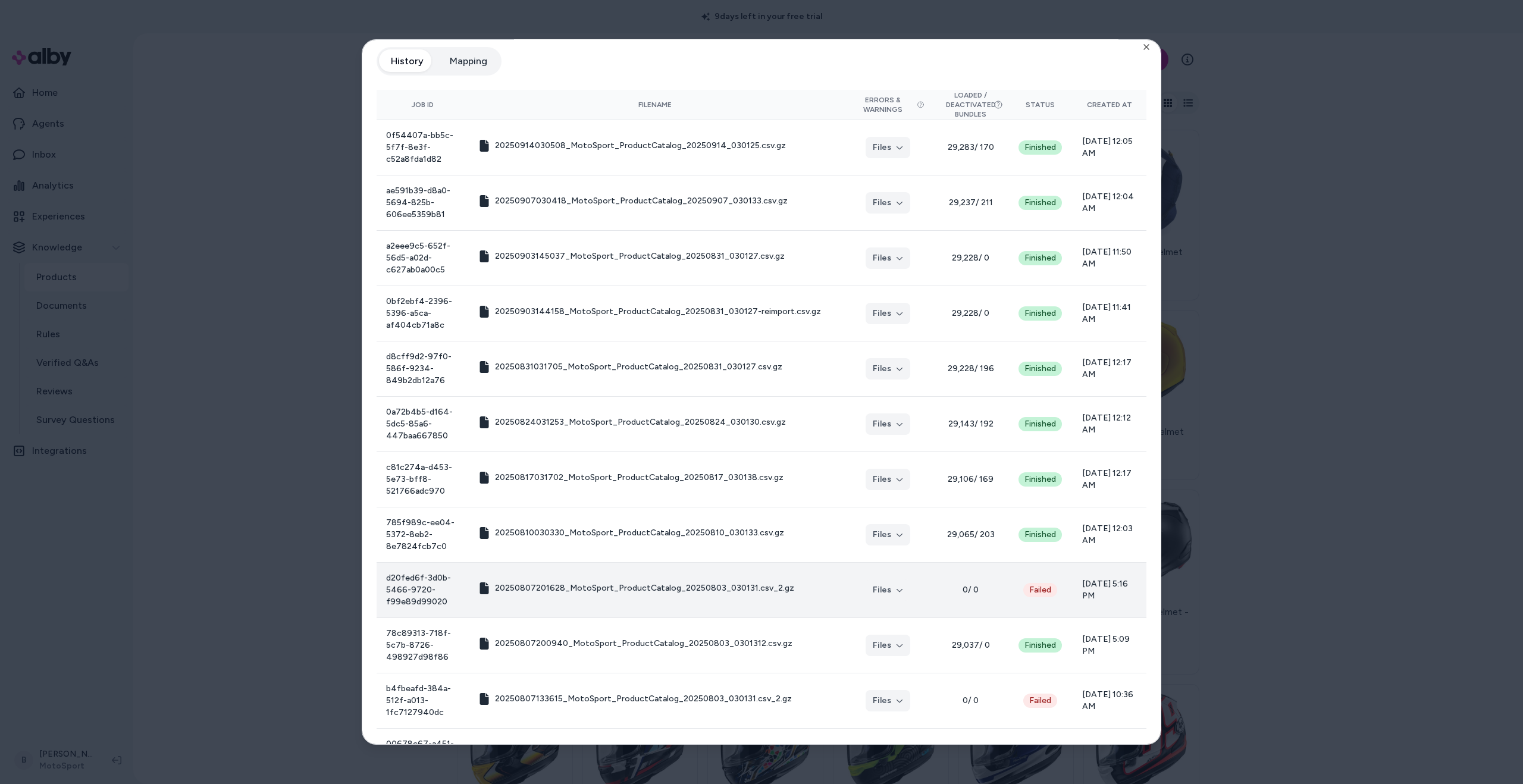
scroll to position [198, 0]
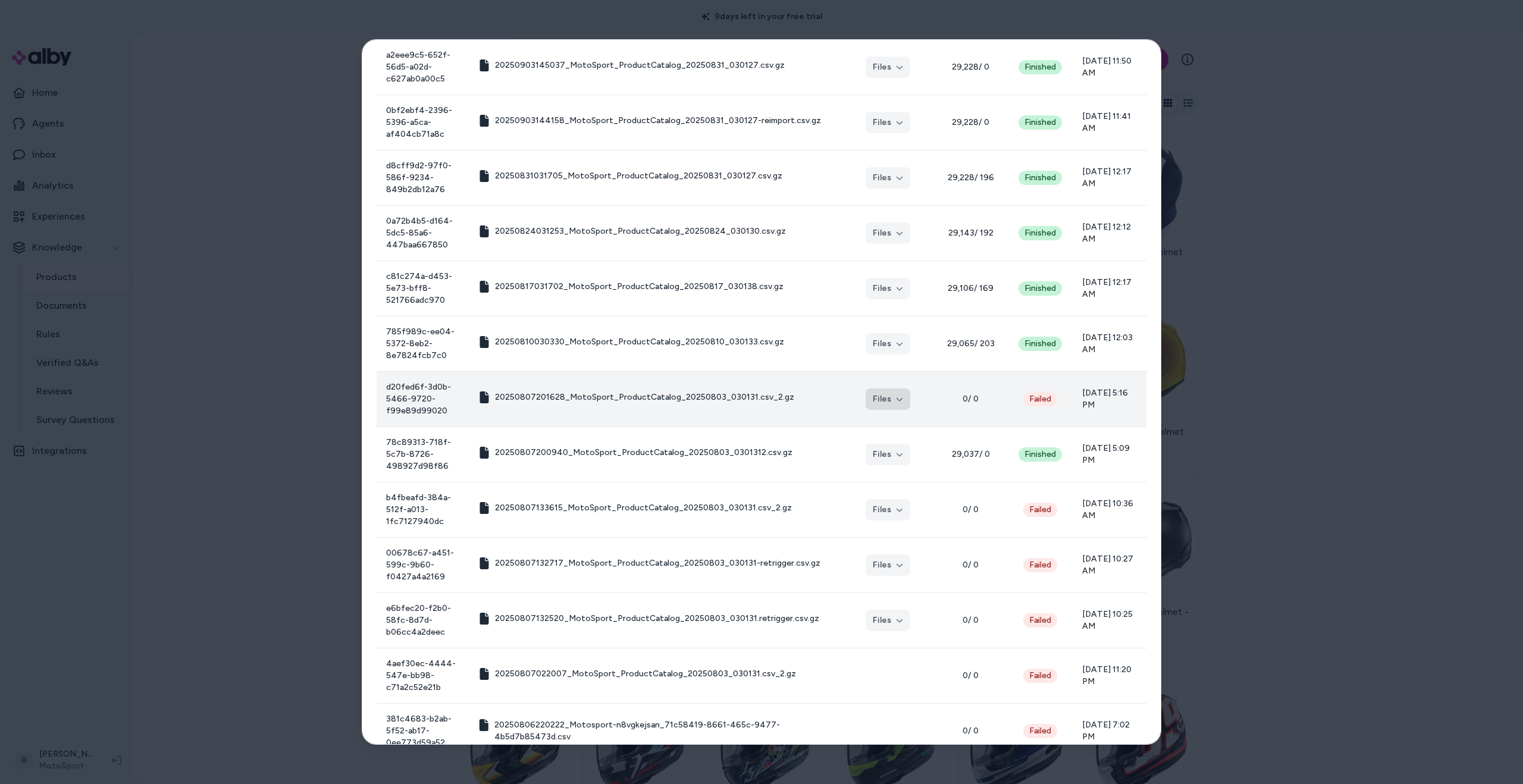
click at [895, 401] on button "Files" at bounding box center [888, 399] width 45 height 21
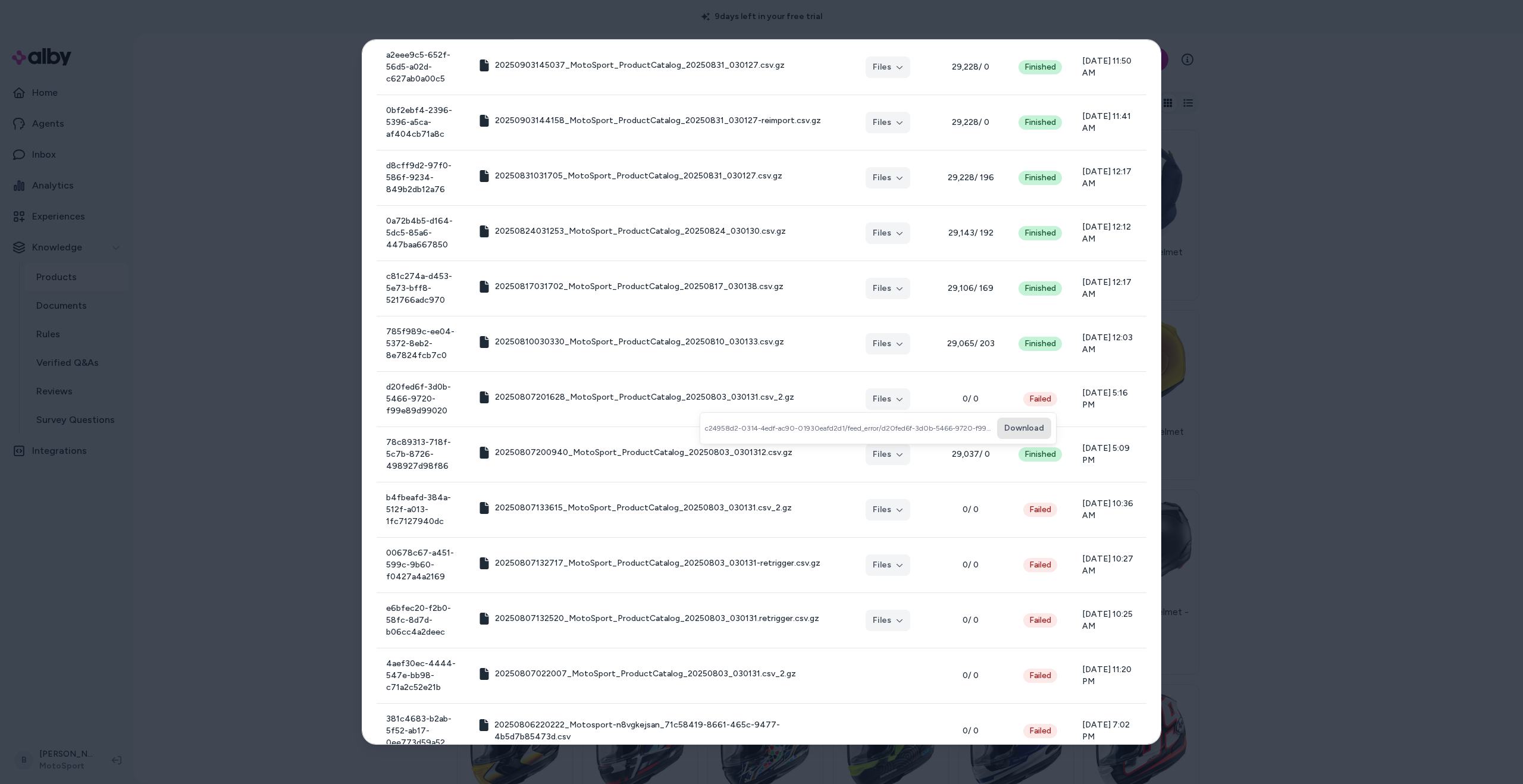
click at [1019, 428] on button "Download" at bounding box center [1024, 428] width 54 height 21
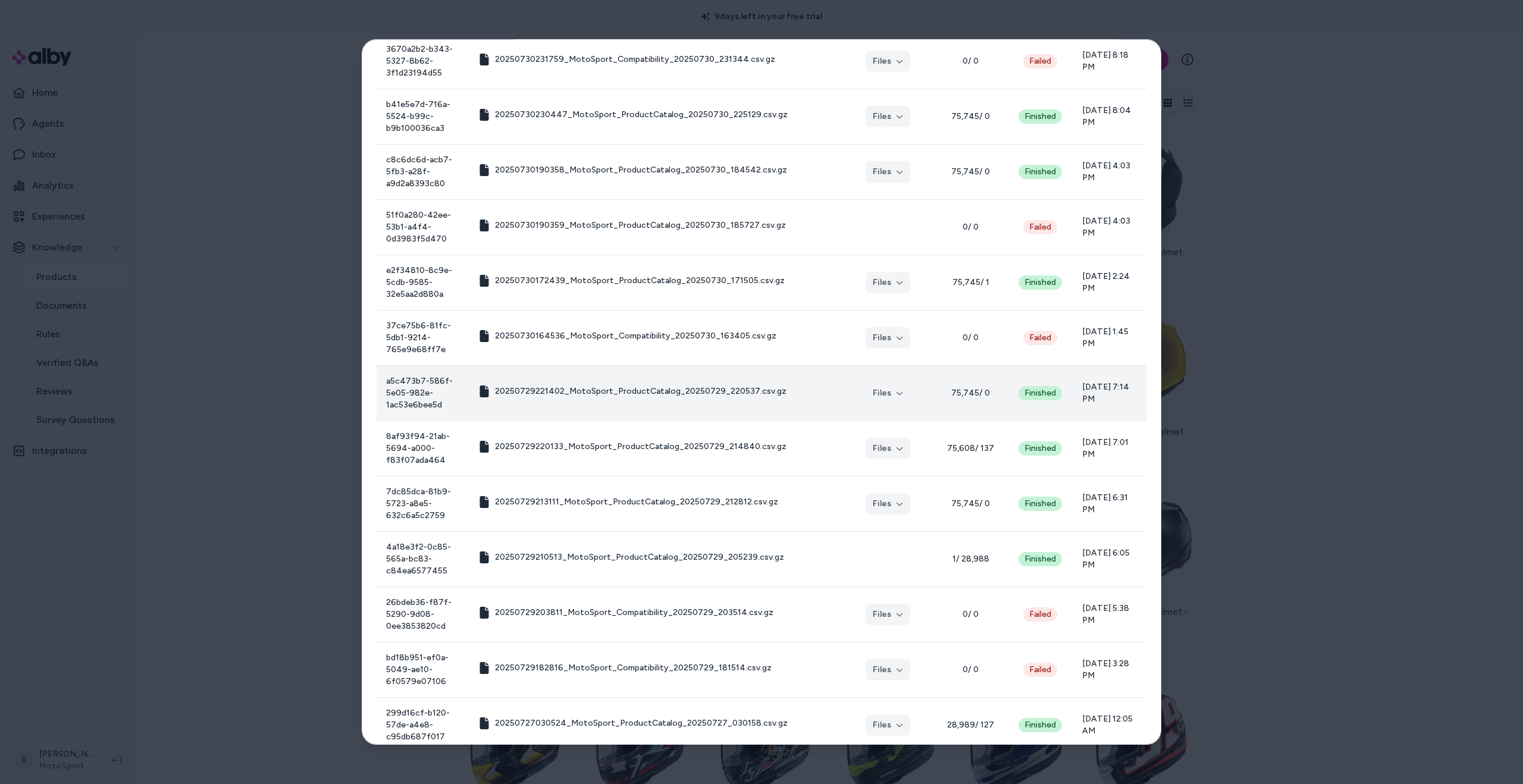
scroll to position [1167, 0]
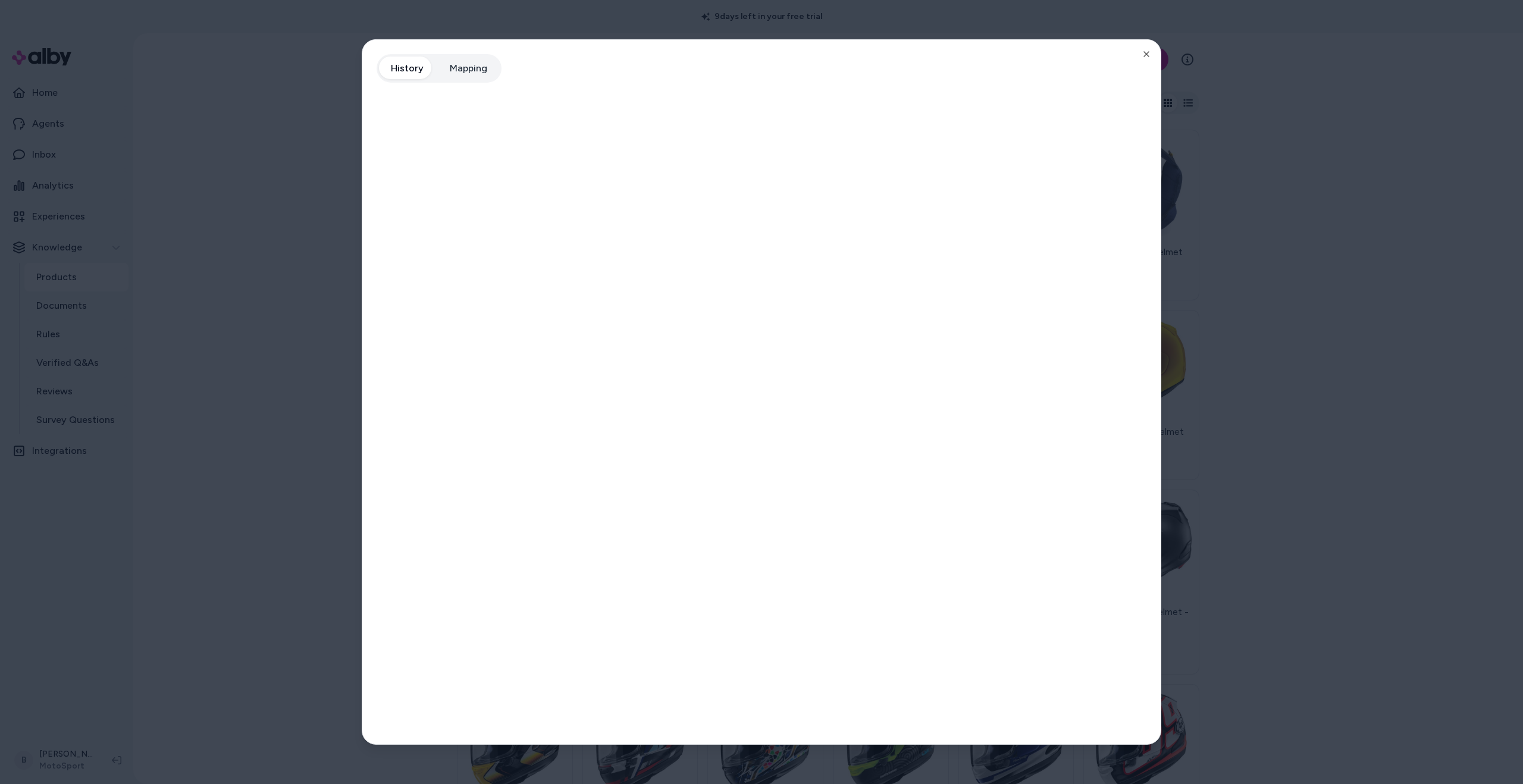
click at [1331, 380] on div at bounding box center [761, 392] width 1523 height 784
